Goal: Task Accomplishment & Management: Use online tool/utility

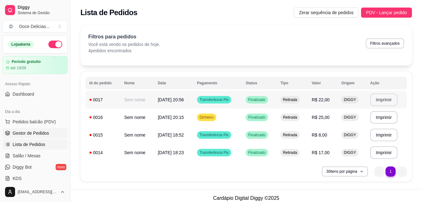
click at [42, 132] on span "Gestor de Pedidos" at bounding box center [31, 133] width 36 height 6
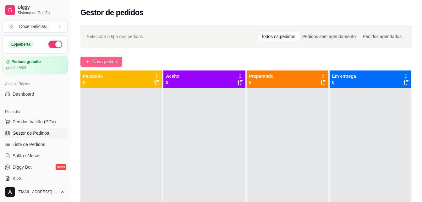
click at [101, 63] on span "Novo pedido" at bounding box center [104, 61] width 25 height 7
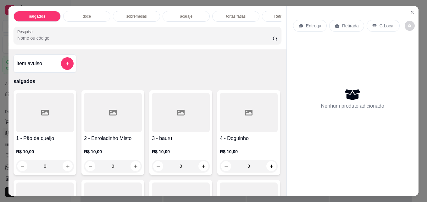
click at [227, 18] on div "tortas fatias" at bounding box center [235, 16] width 47 height 11
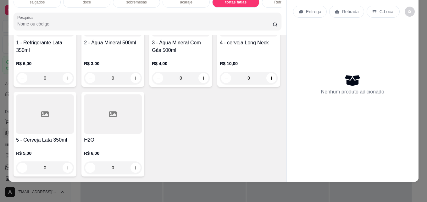
type input "1"
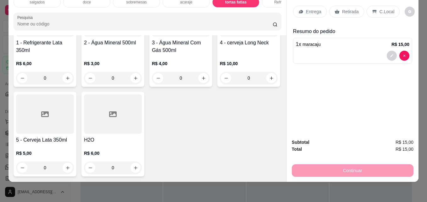
click at [343, 8] on p "Retirada" at bounding box center [350, 11] width 17 height 6
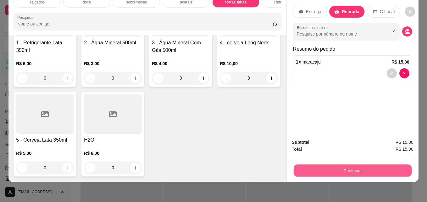
click at [366, 164] on button "Continuar" at bounding box center [352, 170] width 118 height 12
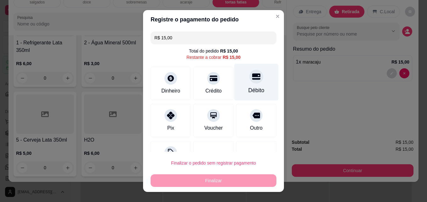
click at [256, 84] on div "Débito" at bounding box center [256, 82] width 44 height 37
type input "R$ 0,00"
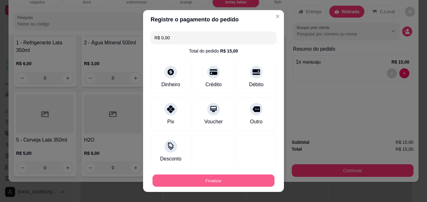
click at [215, 182] on button "Finalizar" at bounding box center [213, 180] width 122 height 12
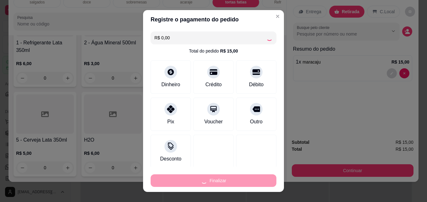
type input "0"
type input "-R$ 15,00"
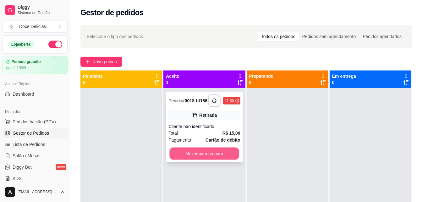
click at [216, 152] on button "Mover para preparo" at bounding box center [204, 153] width 69 height 12
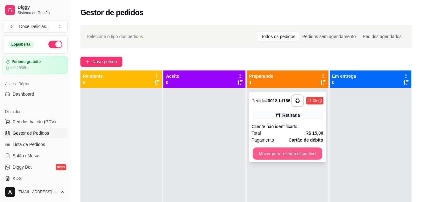
click at [259, 151] on button "Mover para retirada disponível" at bounding box center [287, 153] width 69 height 12
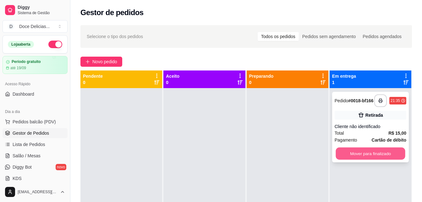
click at [350, 152] on button "Mover para finalizado" at bounding box center [370, 153] width 69 height 12
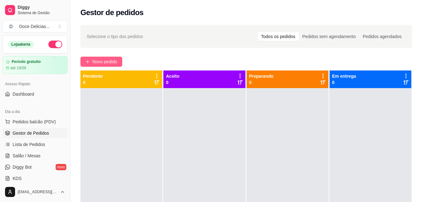
click at [90, 63] on button "Novo pedido" at bounding box center [101, 62] width 42 height 10
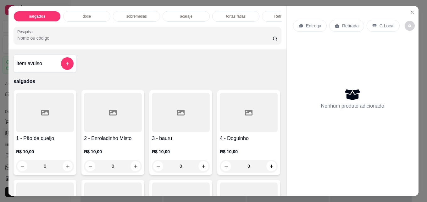
click at [90, 16] on div "doce" at bounding box center [86, 16] width 47 height 11
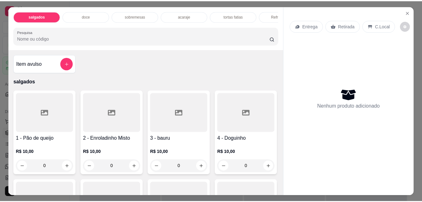
scroll to position [16, 0]
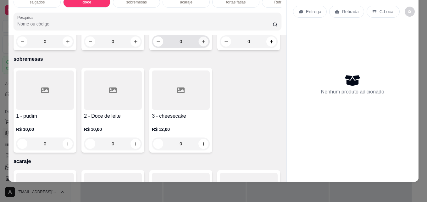
click at [201, 44] on icon "increase-product-quantity" at bounding box center [203, 41] width 5 height 5
type input "1"
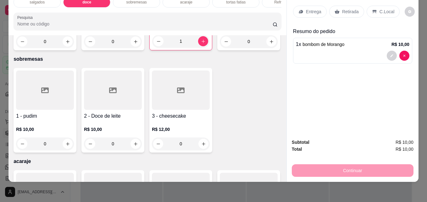
click at [337, 8] on div "Retirada" at bounding box center [346, 12] width 35 height 12
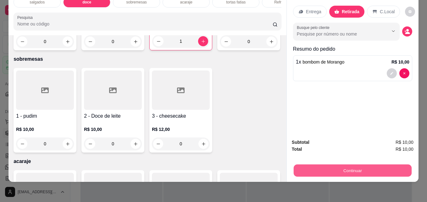
click at [327, 164] on button "Continuar" at bounding box center [352, 170] width 118 height 12
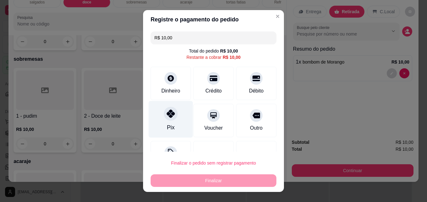
click at [171, 132] on div "Pix" at bounding box center [171, 119] width 44 height 37
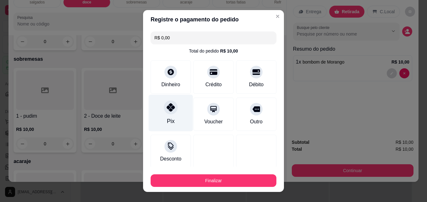
type input "R$ 0,00"
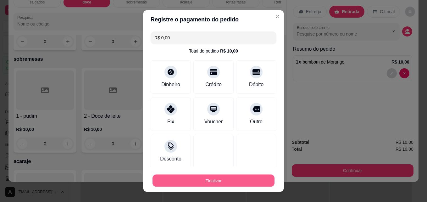
click at [239, 182] on button "Finalizar" at bounding box center [213, 180] width 122 height 12
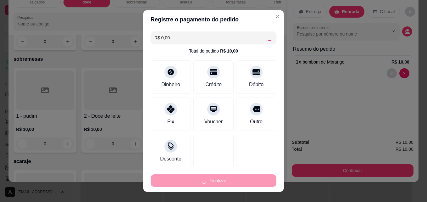
type input "0"
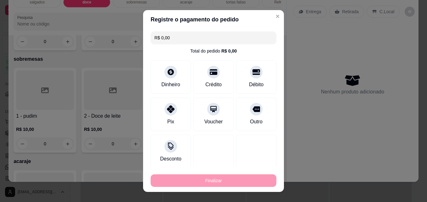
type input "-R$ 10,00"
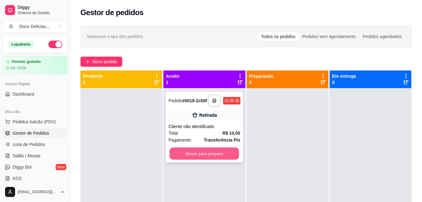
click at [226, 155] on button "Mover para preparo" at bounding box center [204, 153] width 69 height 12
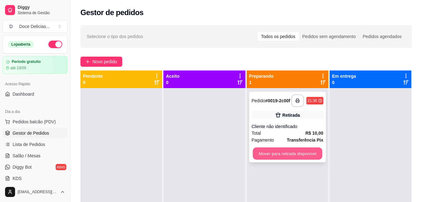
click at [281, 154] on button "Mover para retirada disponível" at bounding box center [287, 153] width 69 height 12
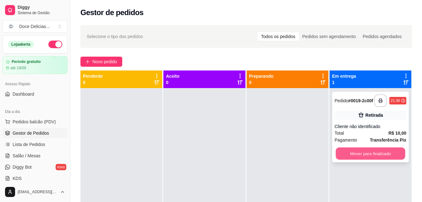
click at [341, 154] on button "Mover para finalizado" at bounding box center [370, 153] width 69 height 12
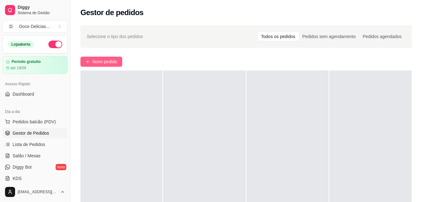
click at [84, 58] on button "Novo pedido" at bounding box center [101, 62] width 42 height 10
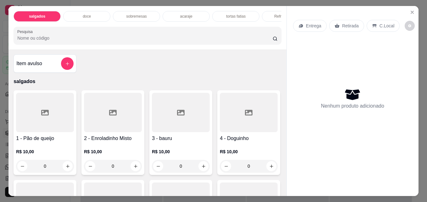
click at [84, 18] on div "doce" at bounding box center [86, 16] width 47 height 11
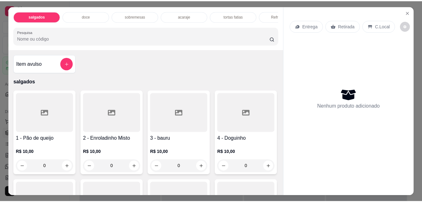
scroll to position [16, 0]
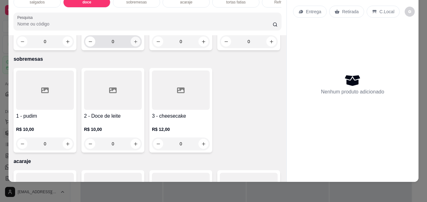
click at [133, 44] on icon "increase-product-quantity" at bounding box center [135, 41] width 5 height 5
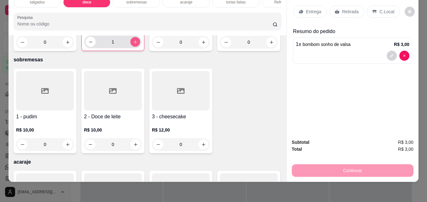
click at [134, 43] on icon "increase-product-quantity" at bounding box center [135, 41] width 3 height 3
type input "2"
click at [335, 10] on icon at bounding box center [337, 12] width 5 height 4
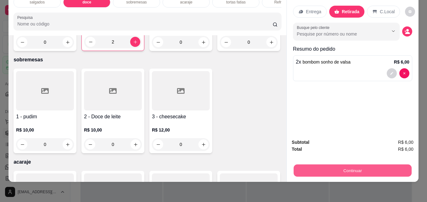
click at [292, 168] on div "Continuar" at bounding box center [353, 169] width 122 height 14
click at [311, 164] on button "Continuar" at bounding box center [352, 170] width 118 height 12
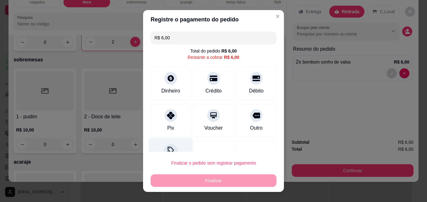
click at [167, 147] on icon at bounding box center [170, 149] width 6 height 6
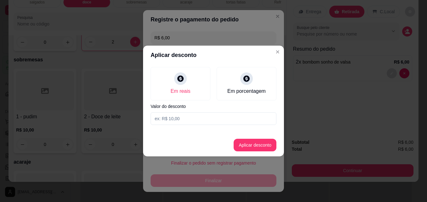
click at [185, 118] on input at bounding box center [214, 118] width 126 height 13
type input "1,00"
click at [251, 147] on button "Aplicar desconto" at bounding box center [254, 145] width 41 height 12
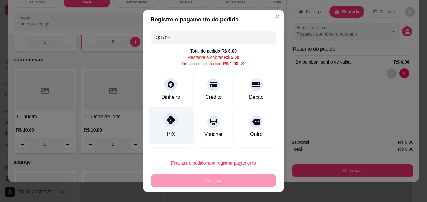
click at [182, 119] on div "Pix" at bounding box center [171, 125] width 44 height 37
type input "R$ 0,00"
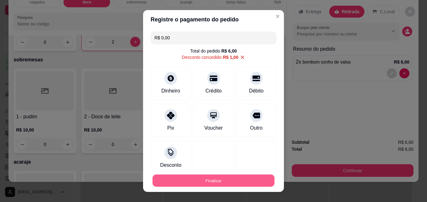
click at [217, 181] on button "Finalizar" at bounding box center [213, 180] width 122 height 12
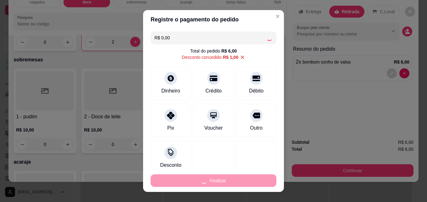
type input "0"
type input "-R$ 6,00"
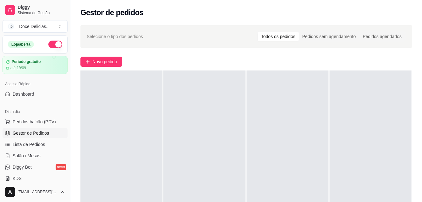
click at [39, 133] on span "Gestor de Pedidos" at bounding box center [31, 133] width 36 height 6
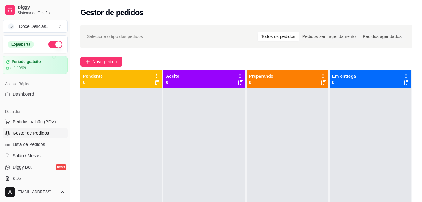
click at [98, 146] on div at bounding box center [121, 189] width 82 height 202
click at [25, 145] on span "Lista de Pedidos" at bounding box center [29, 144] width 33 height 6
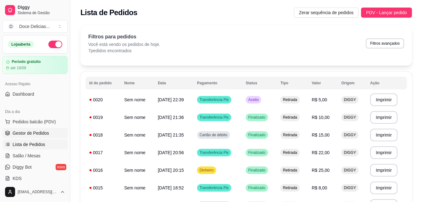
click at [36, 128] on link "Gestor de Pedidos" at bounding box center [35, 133] width 65 height 10
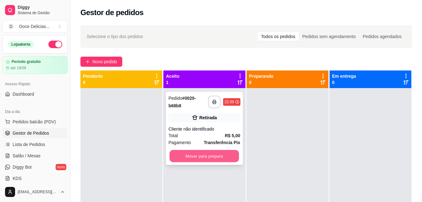
click at [207, 155] on button "Mover para preparo" at bounding box center [204, 156] width 69 height 12
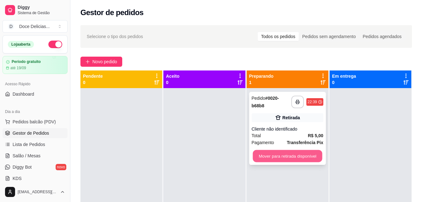
click at [285, 159] on button "Mover para retirada disponível" at bounding box center [287, 156] width 69 height 12
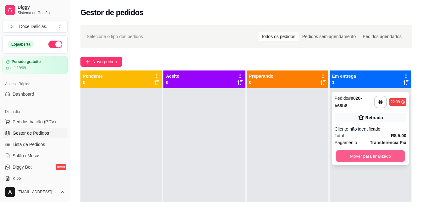
click at [373, 152] on button "Mover para finalizado" at bounding box center [370, 156] width 69 height 12
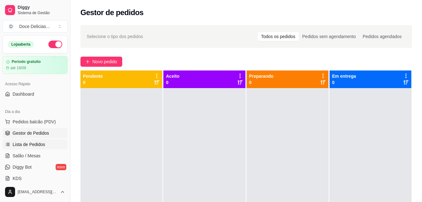
click at [33, 143] on span "Lista de Pedidos" at bounding box center [29, 144] width 33 height 6
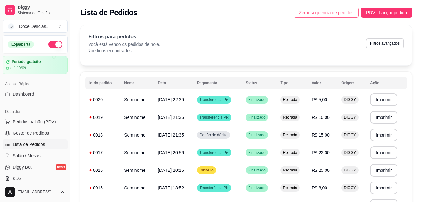
click at [320, 9] on button "Zerar sequência de pedidos" at bounding box center [326, 13] width 65 height 10
